Goal: Task Accomplishment & Management: Manage account settings

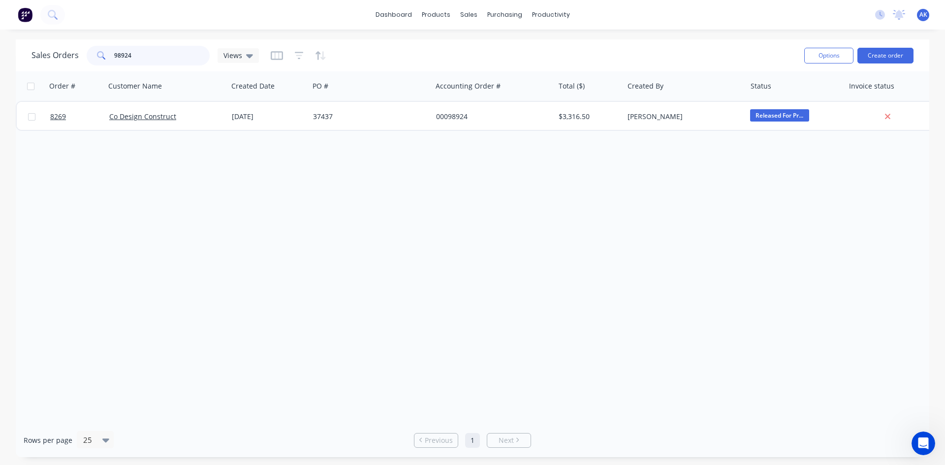
click at [156, 64] on input "98924" at bounding box center [162, 56] width 96 height 20
type input "99105"
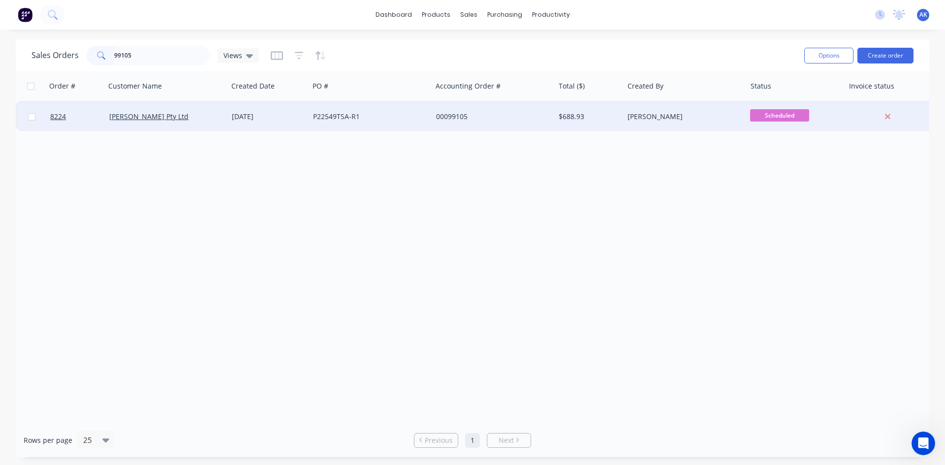
click at [451, 119] on div "00099105" at bounding box center [490, 117] width 109 height 10
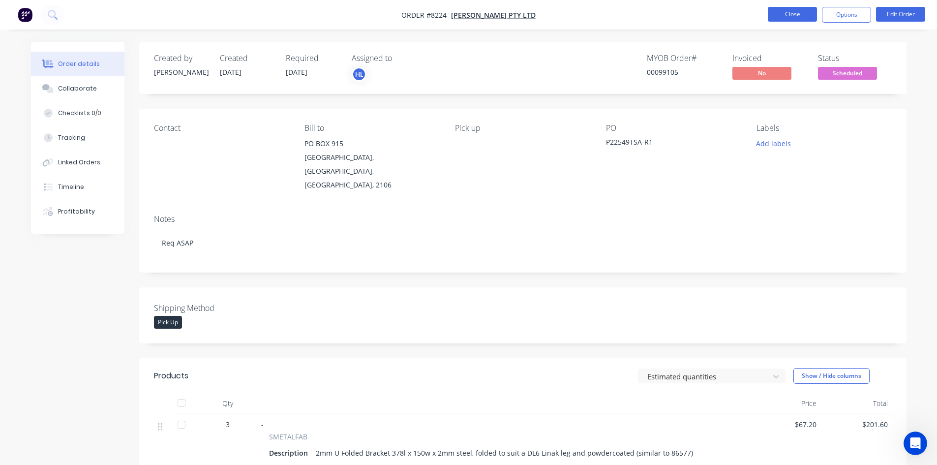
click at [769, 12] on button "Close" at bounding box center [792, 14] width 49 height 15
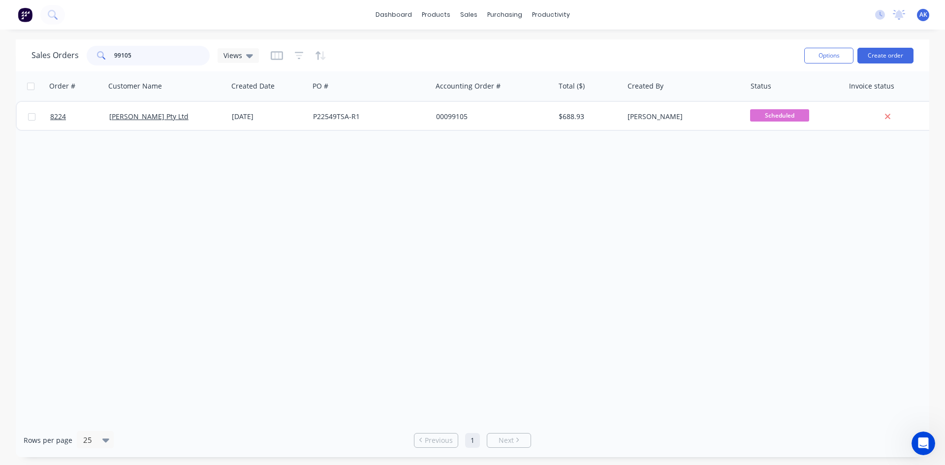
drag, startPoint x: 173, startPoint y: 48, endPoint x: 166, endPoint y: 56, distance: 10.1
click at [172, 49] on input "99105" at bounding box center [162, 56] width 96 height 20
type input "99073"
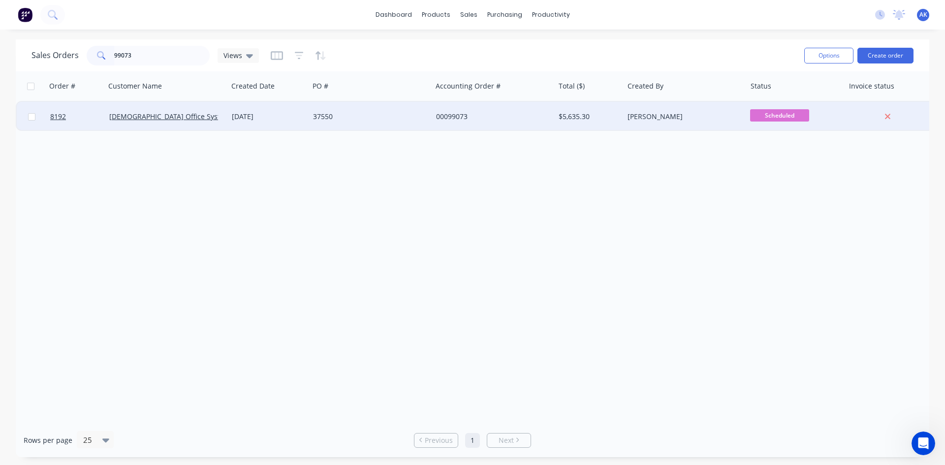
click at [319, 119] on div "37550" at bounding box center [367, 117] width 109 height 10
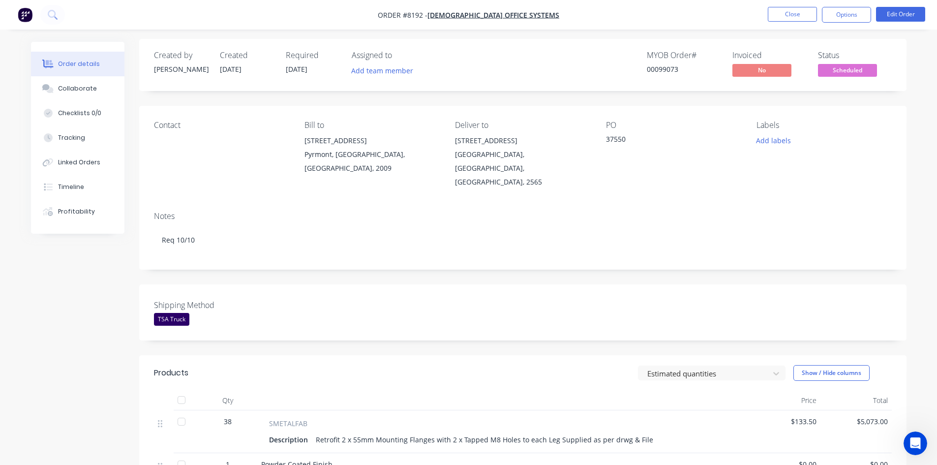
scroll to position [197, 0]
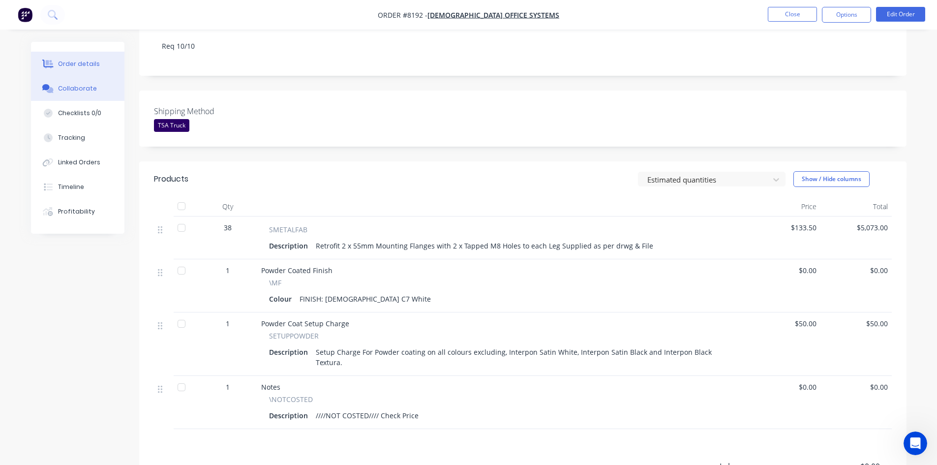
click at [81, 89] on div "Collaborate" at bounding box center [77, 88] width 39 height 9
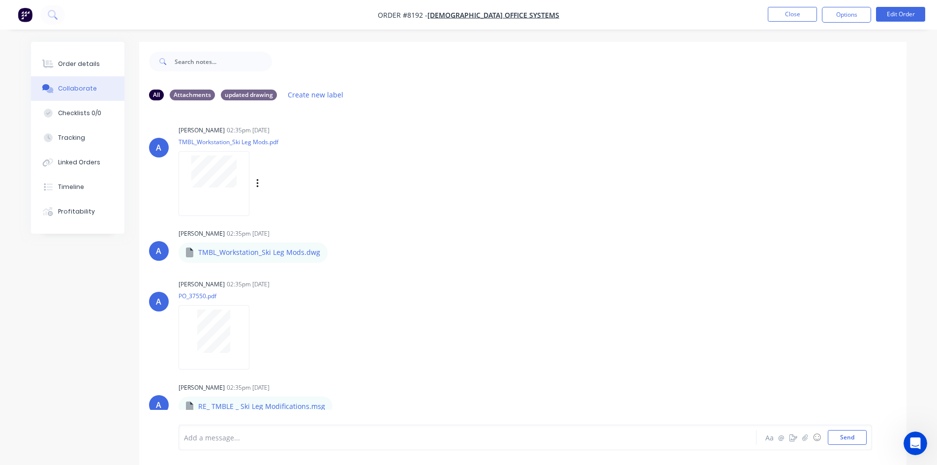
click at [206, 145] on p "TMBL_Workstation_Ski Leg Mods.pdf" at bounding box center [269, 142] width 181 height 8
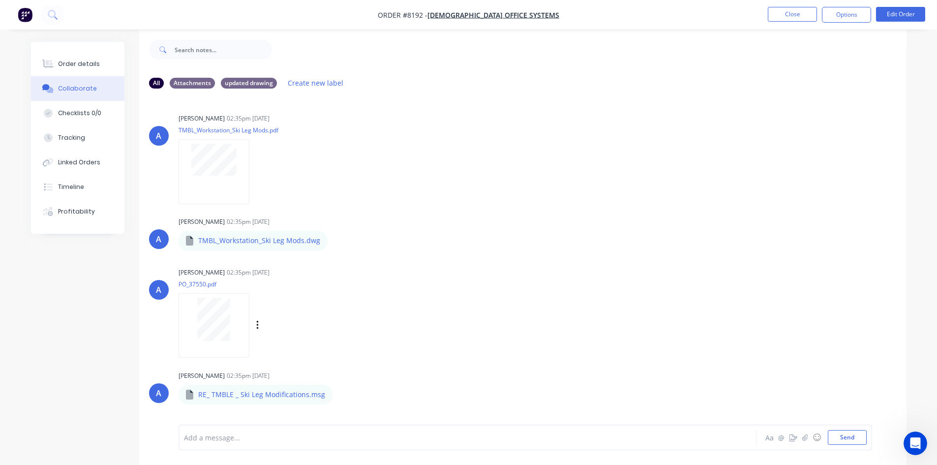
scroll to position [15, 0]
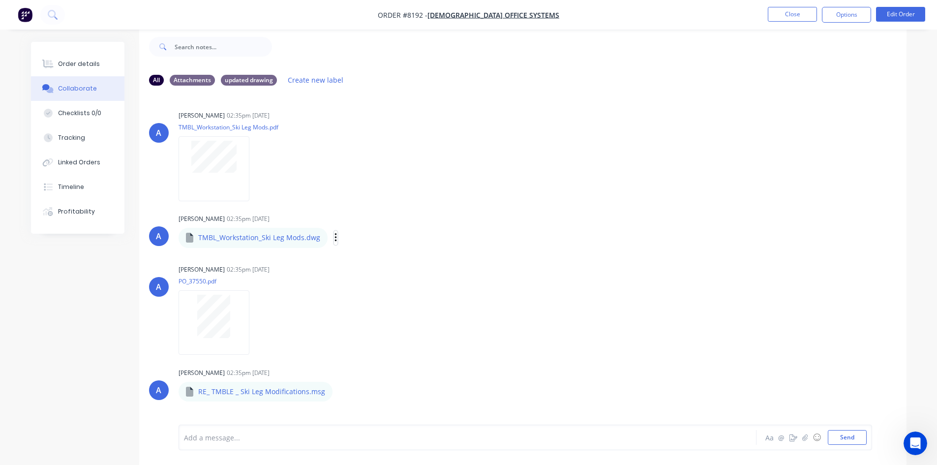
click at [335, 239] on icon "button" at bounding box center [336, 237] width 3 height 11
click at [366, 259] on button "Download" at bounding box center [400, 264] width 111 height 22
click at [339, 391] on icon "button" at bounding box center [340, 391] width 3 height 11
click at [375, 393] on button "Download" at bounding box center [405, 396] width 111 height 22
click at [339, 395] on icon "button" at bounding box center [340, 391] width 2 height 9
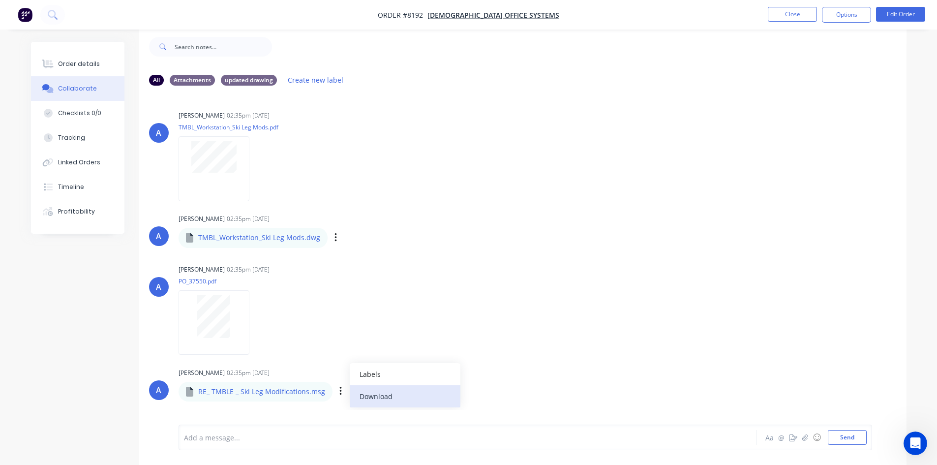
click at [365, 395] on button "Download" at bounding box center [405, 396] width 111 height 22
click at [795, 13] on button "Close" at bounding box center [792, 14] width 49 height 15
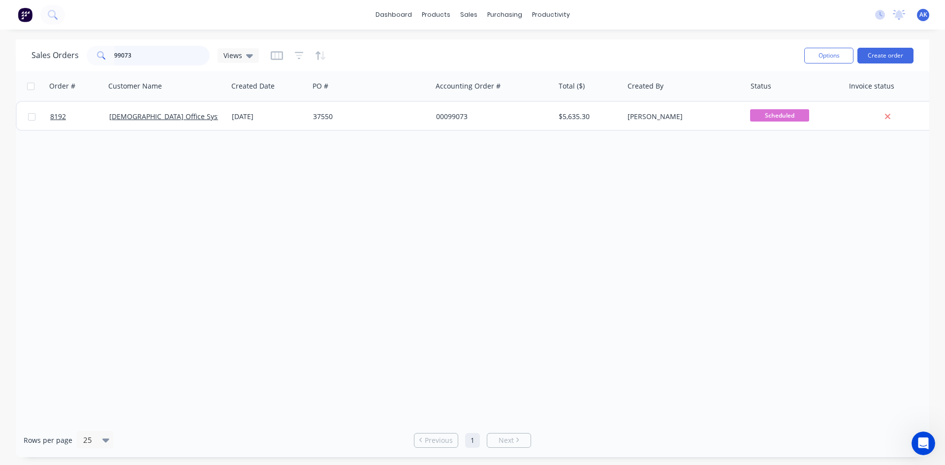
click at [151, 55] on input "99073" at bounding box center [162, 56] width 96 height 20
type input "99111"
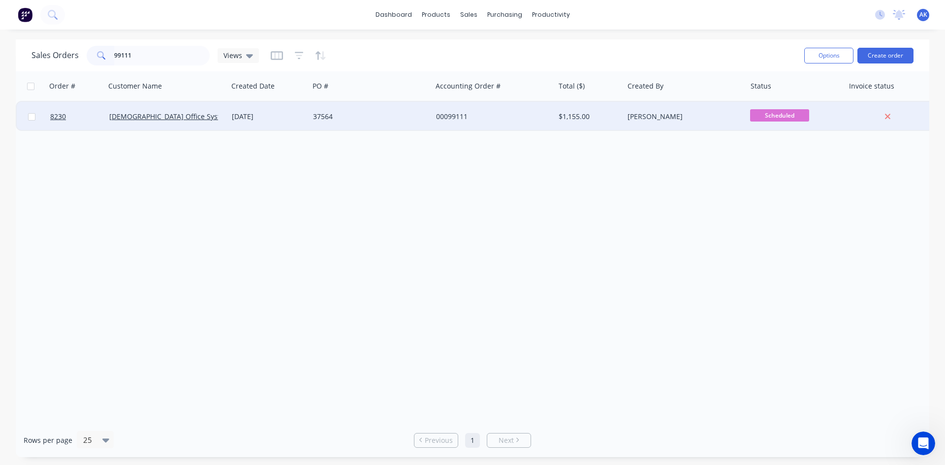
click at [335, 117] on div "37564" at bounding box center [367, 117] width 109 height 10
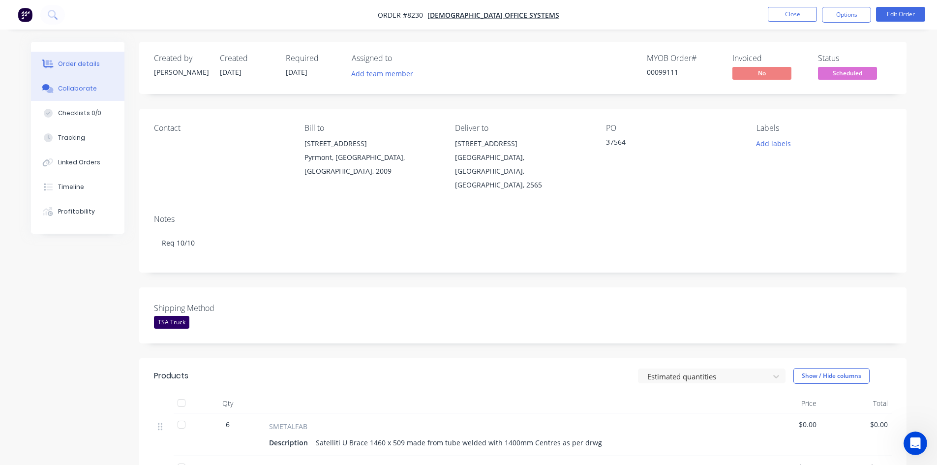
click at [74, 85] on div "Collaborate" at bounding box center [77, 88] width 39 height 9
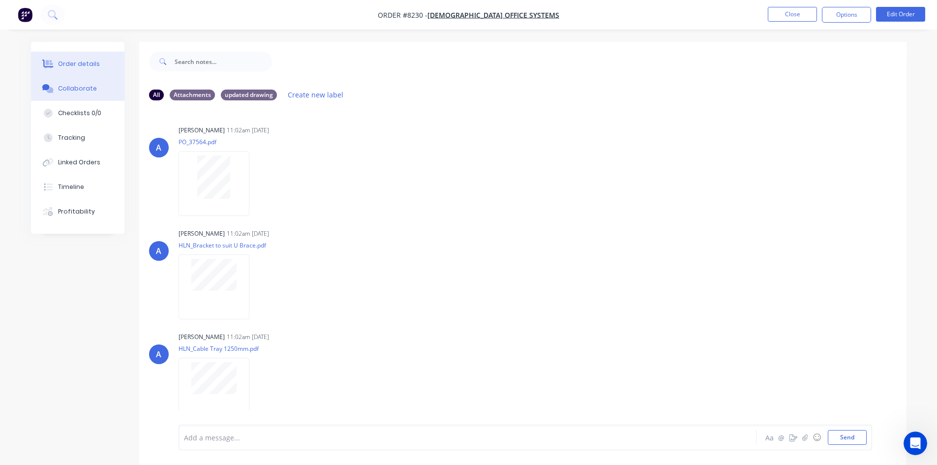
click at [75, 61] on div "Order details" at bounding box center [79, 64] width 42 height 9
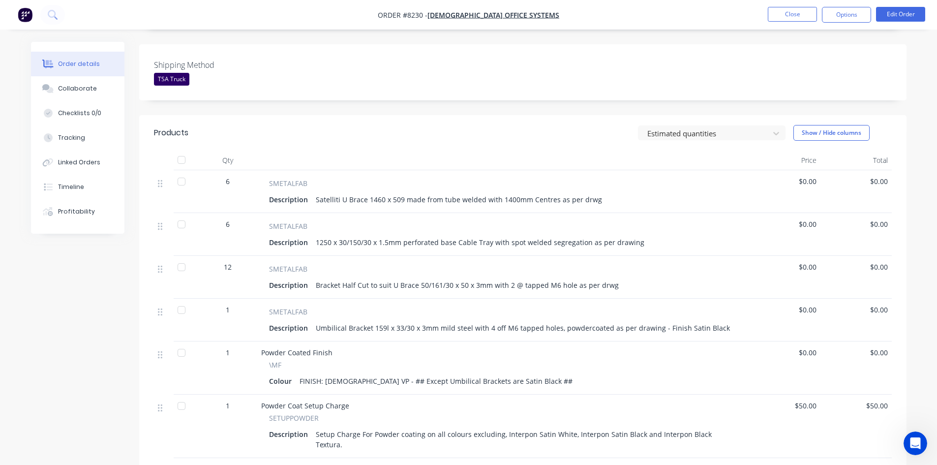
scroll to position [246, 0]
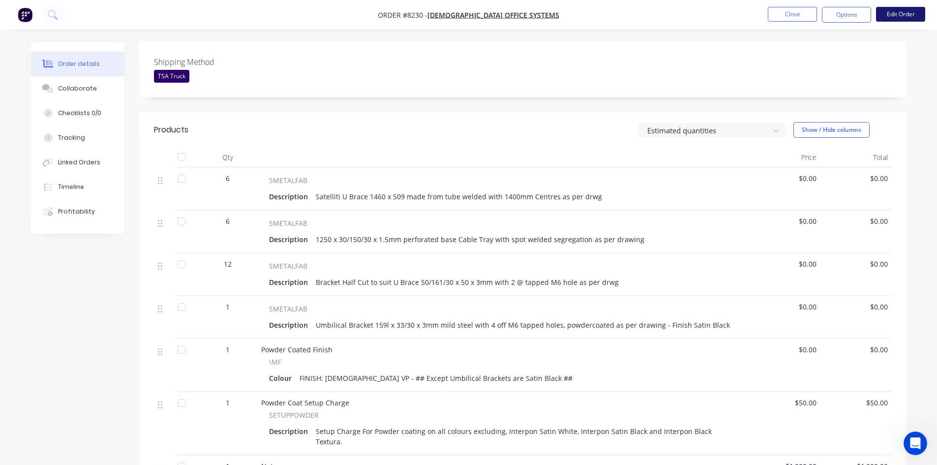
click at [906, 13] on button "Edit Order" at bounding box center [900, 14] width 49 height 15
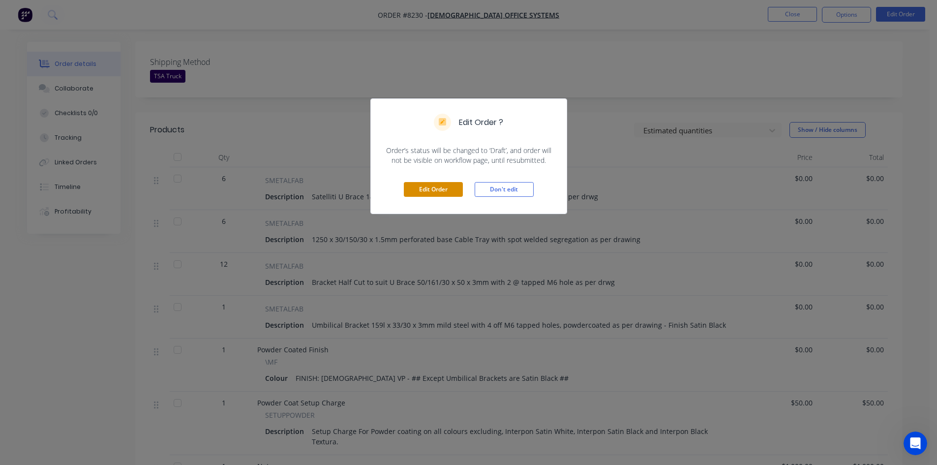
click at [444, 191] on button "Edit Order" at bounding box center [433, 189] width 59 height 15
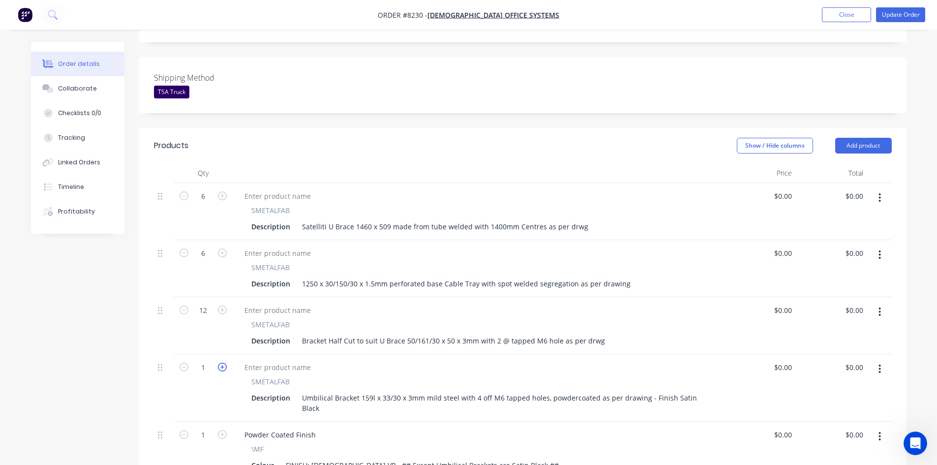
click at [224, 363] on icon "button" at bounding box center [222, 367] width 9 height 9
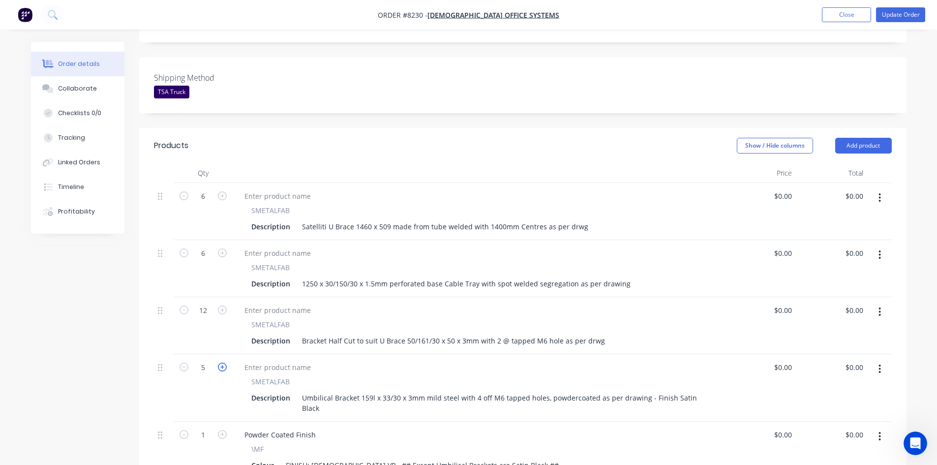
type input "6"
click at [905, 10] on button "Update Order" at bounding box center [900, 14] width 49 height 15
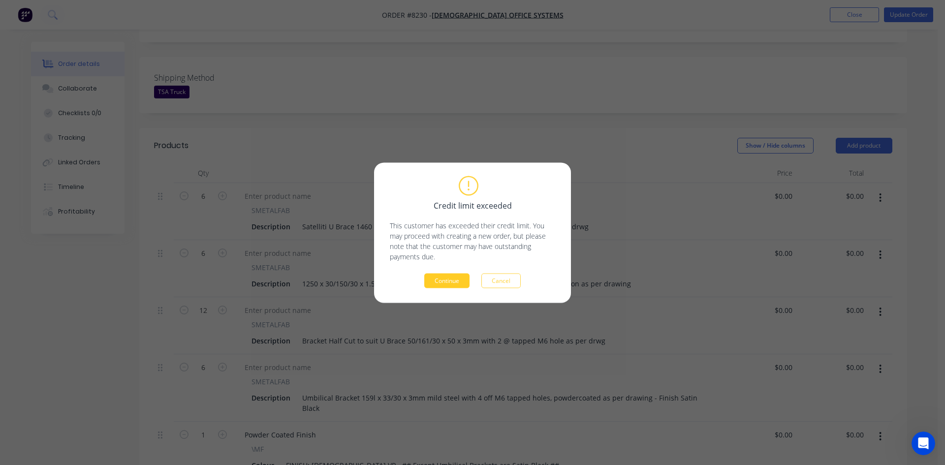
click at [433, 285] on button "Continue" at bounding box center [446, 280] width 45 height 15
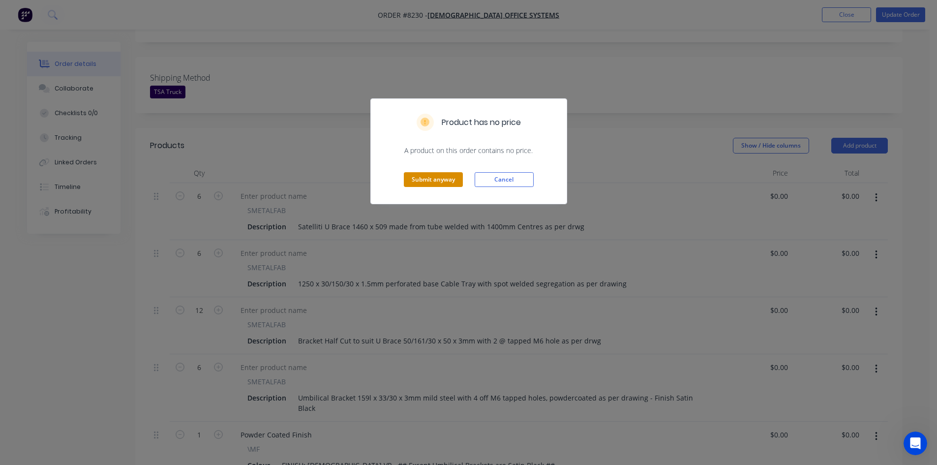
click at [436, 182] on button "Submit anyway" at bounding box center [433, 179] width 59 height 15
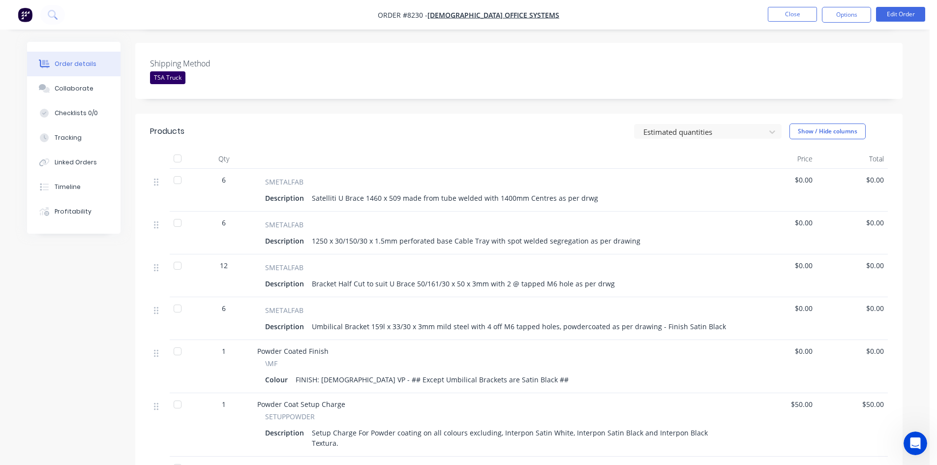
click at [175, 213] on div at bounding box center [178, 223] width 20 height 20
click at [178, 256] on div at bounding box center [178, 266] width 20 height 20
click at [179, 299] on div at bounding box center [178, 309] width 20 height 20
click at [786, 15] on button "Close" at bounding box center [792, 14] width 49 height 15
